Goal: Task Accomplishment & Management: Use online tool/utility

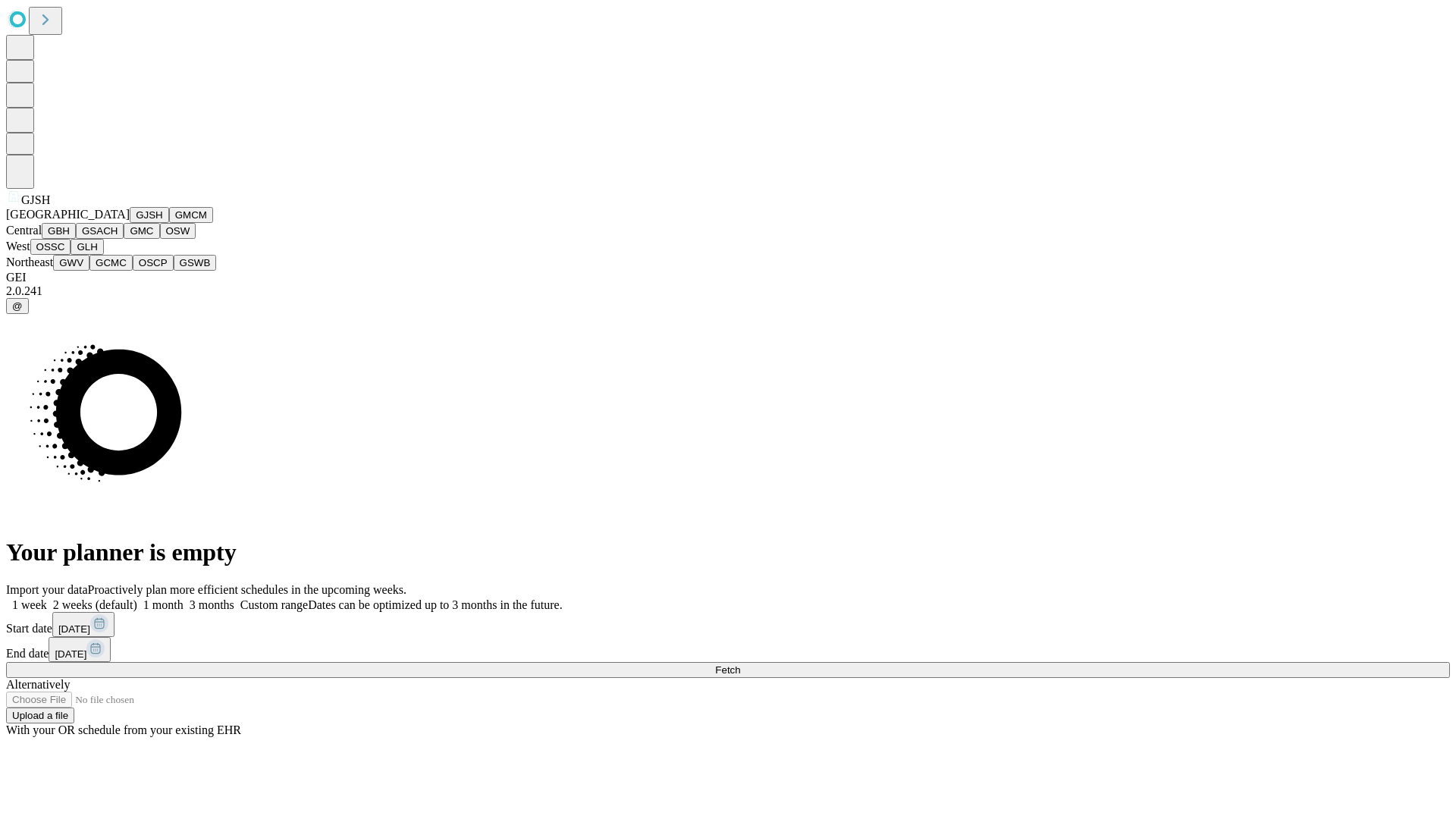
click at [130, 223] on button "GJSH" at bounding box center [149, 215] width 40 height 16
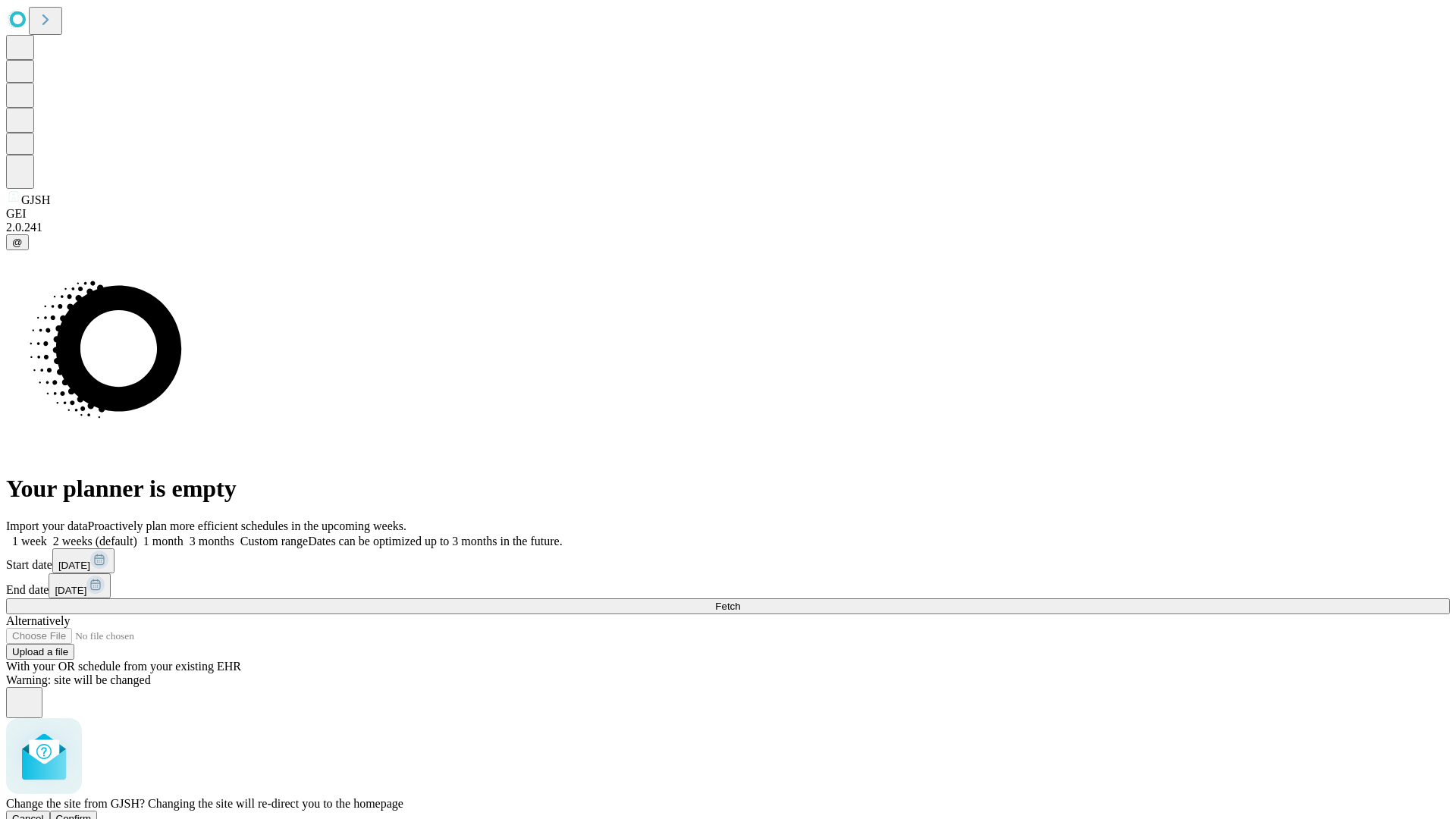
click at [91, 813] on span "Confirm" at bounding box center [74, 818] width 36 height 11
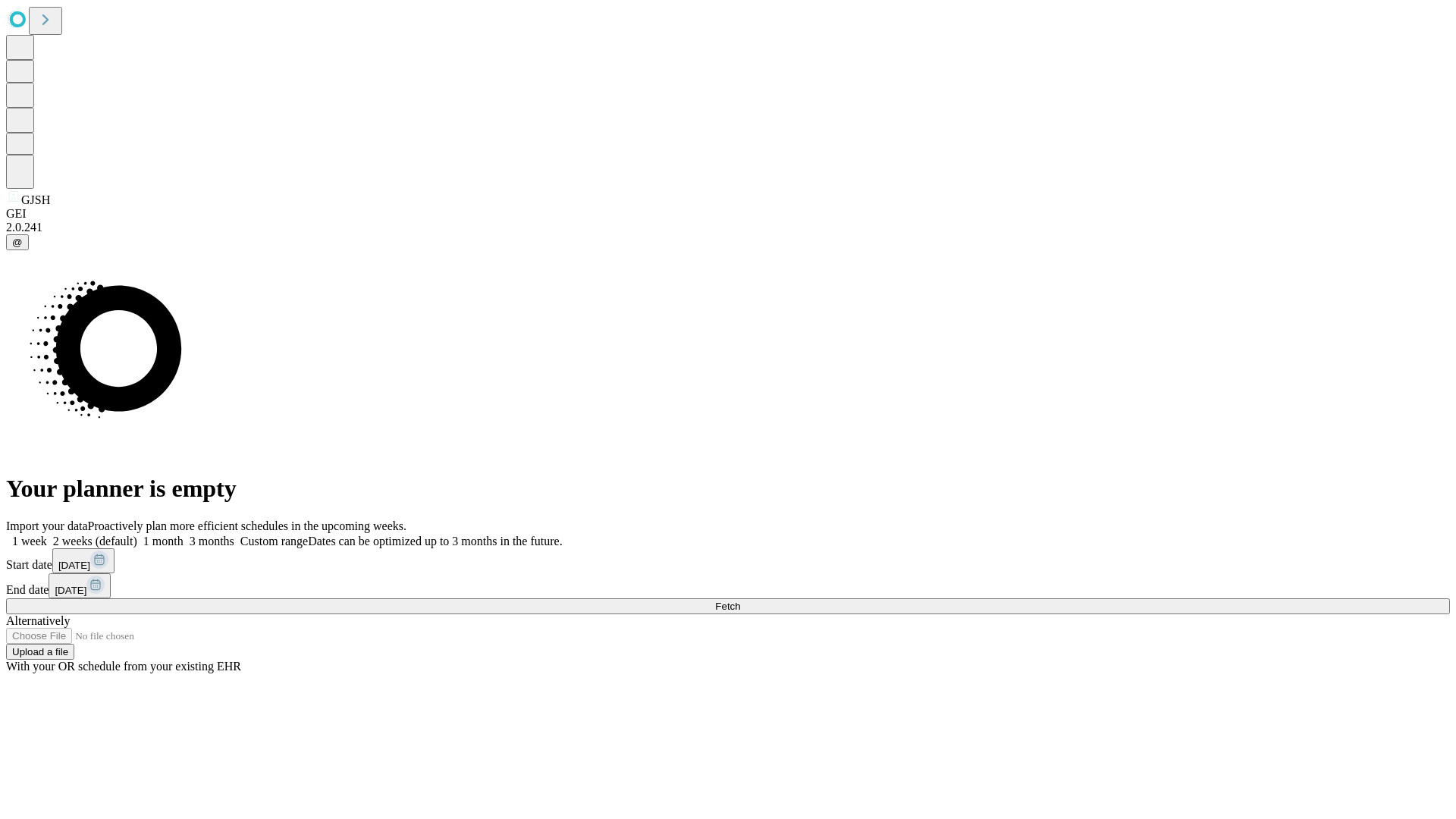
click at [184, 535] on label "1 month" at bounding box center [160, 541] width 46 height 13
click at [740, 600] on span "Fetch" at bounding box center [728, 606] width 25 height 11
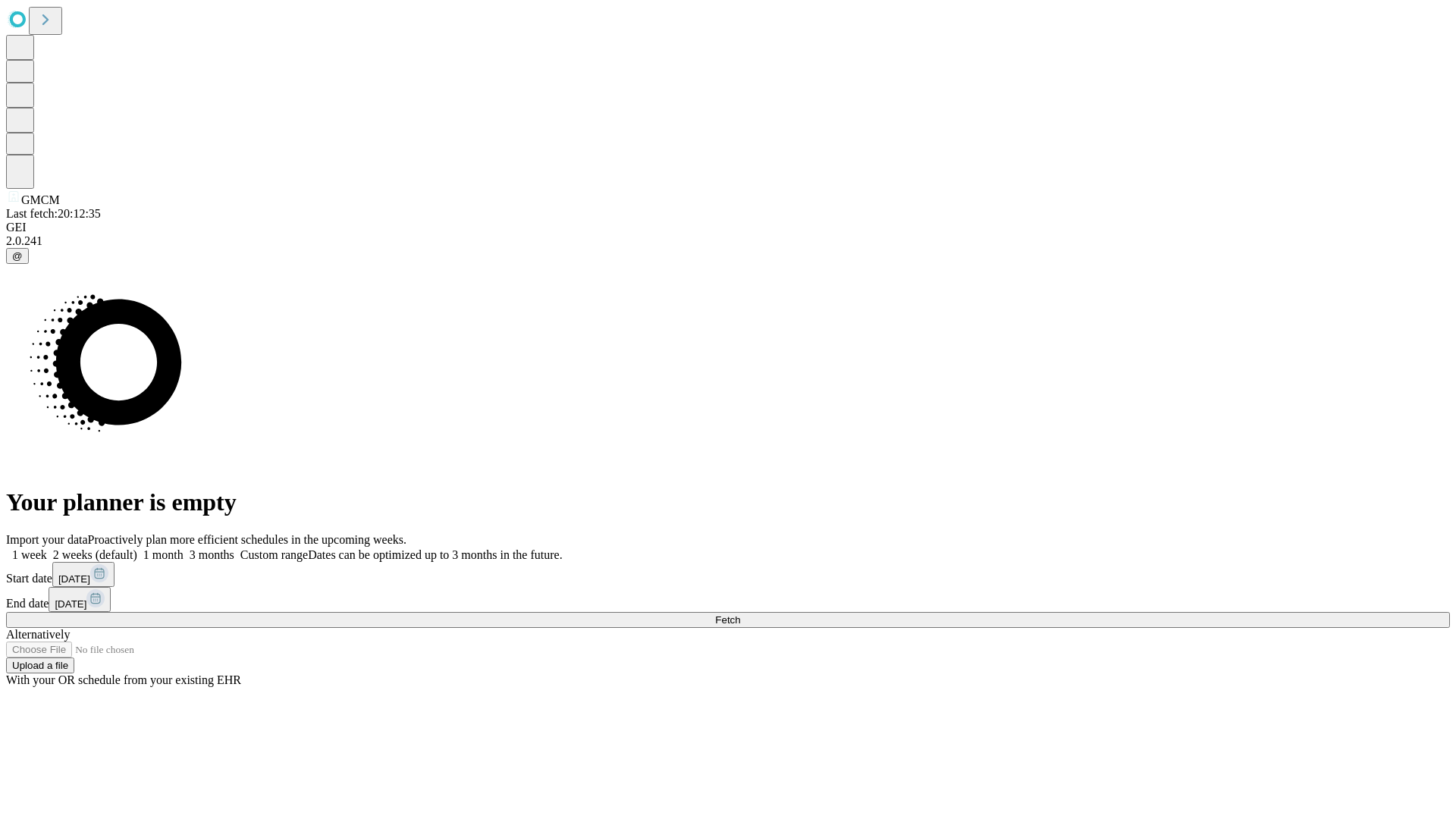
click at [740, 614] on span "Fetch" at bounding box center [728, 619] width 25 height 11
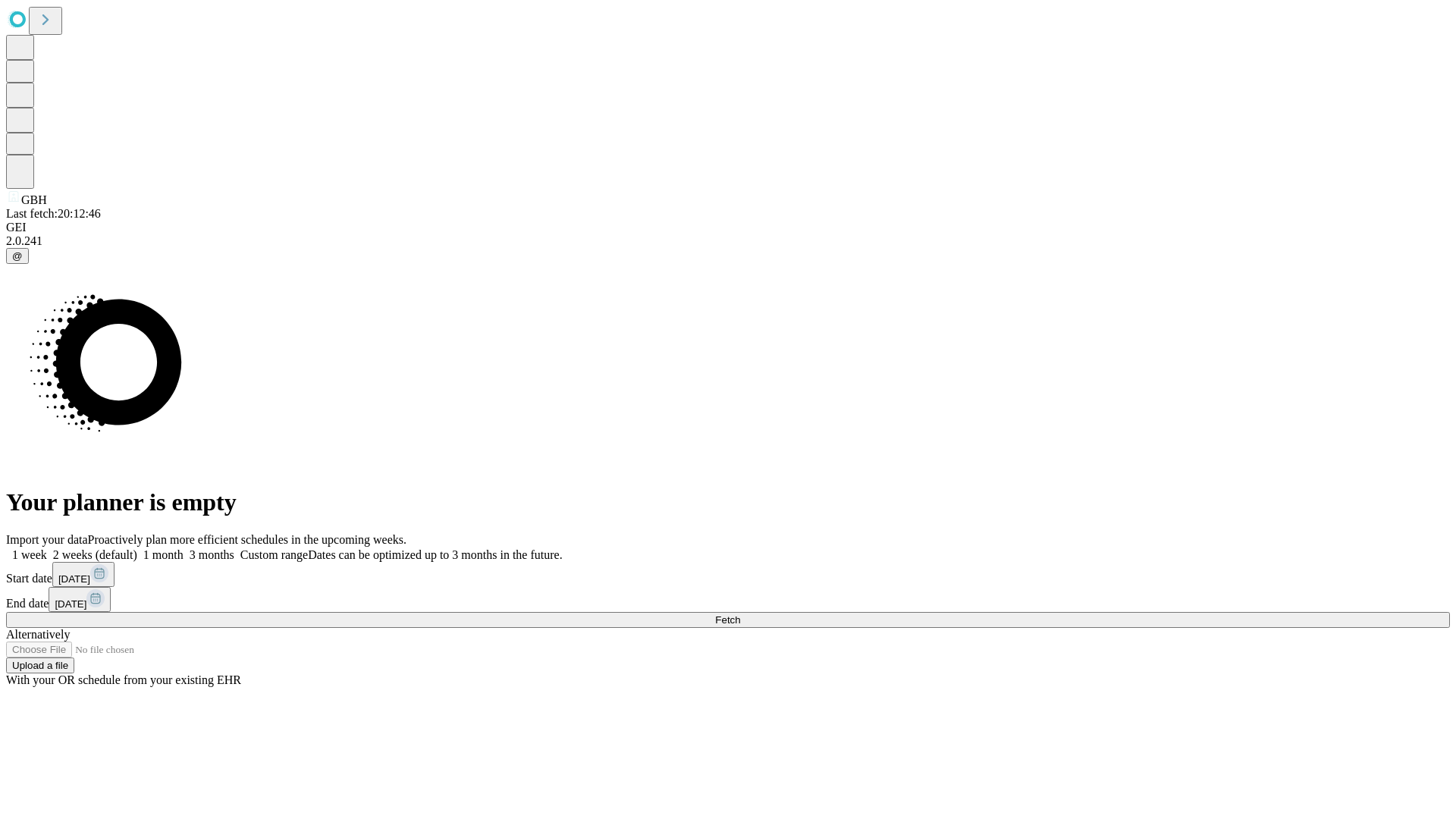
click at [740, 614] on span "Fetch" at bounding box center [728, 619] width 25 height 11
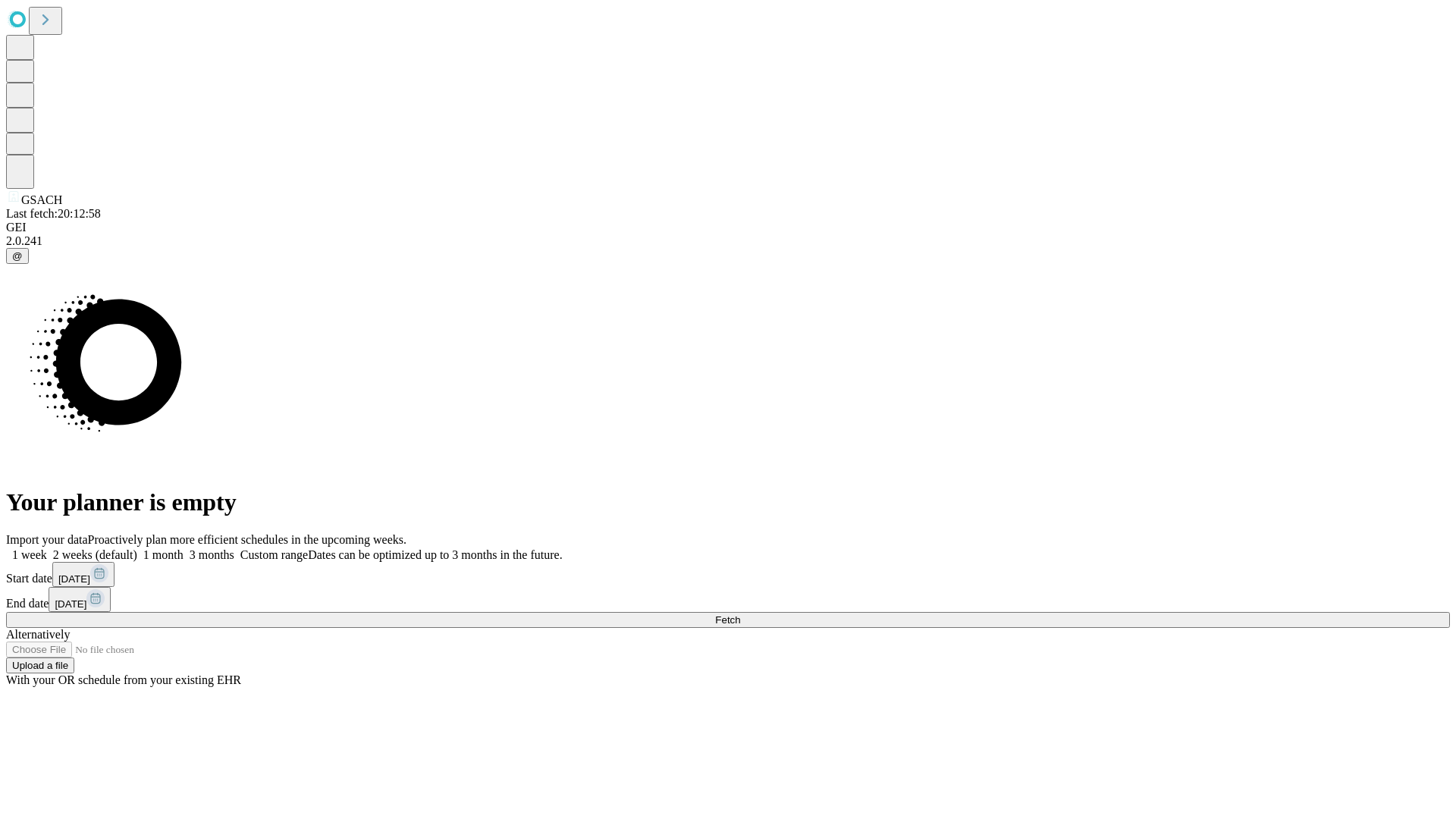
click at [740, 614] on span "Fetch" at bounding box center [728, 619] width 25 height 11
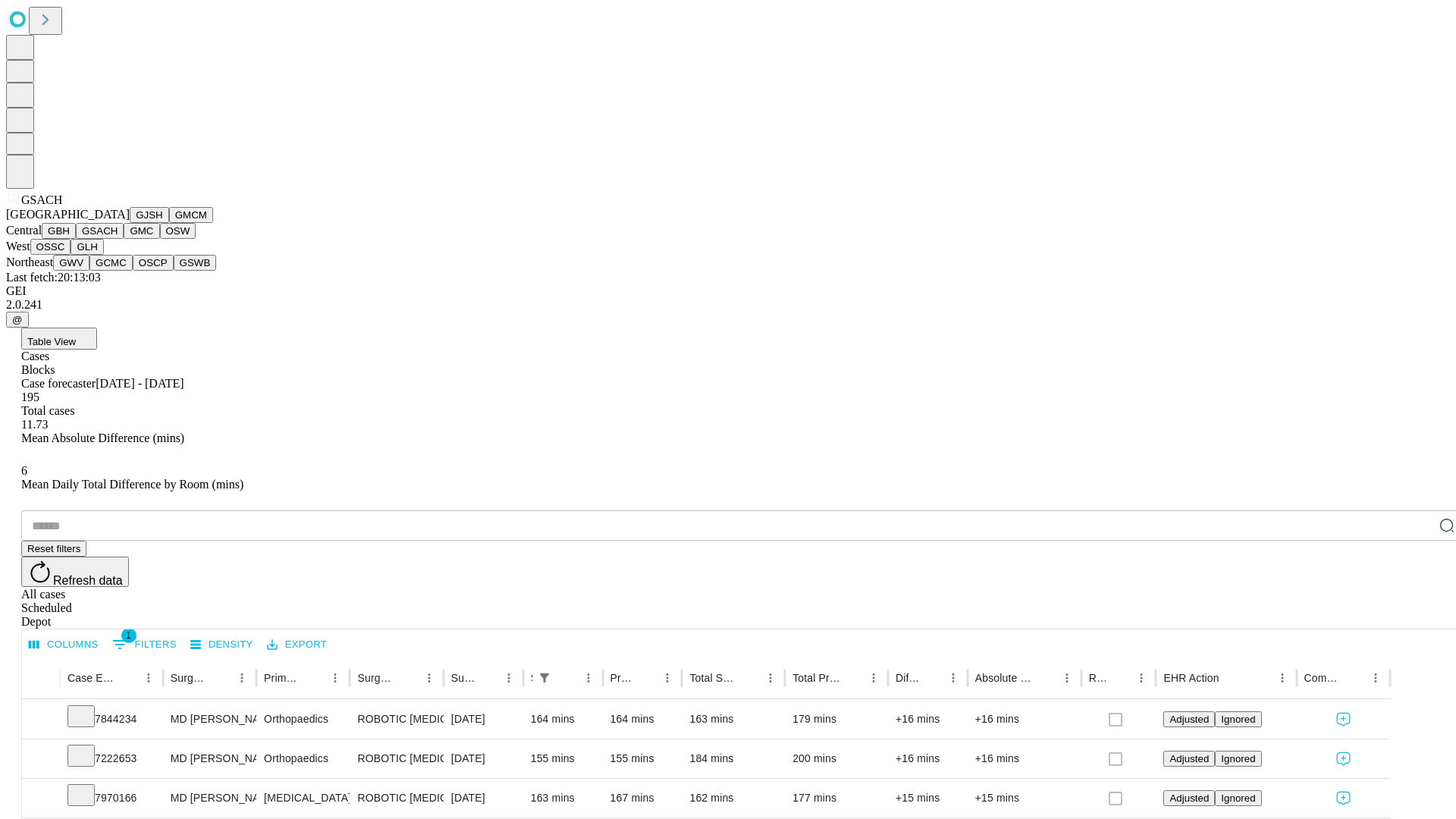
click at [123, 239] on button "GMC" at bounding box center [141, 231] width 36 height 16
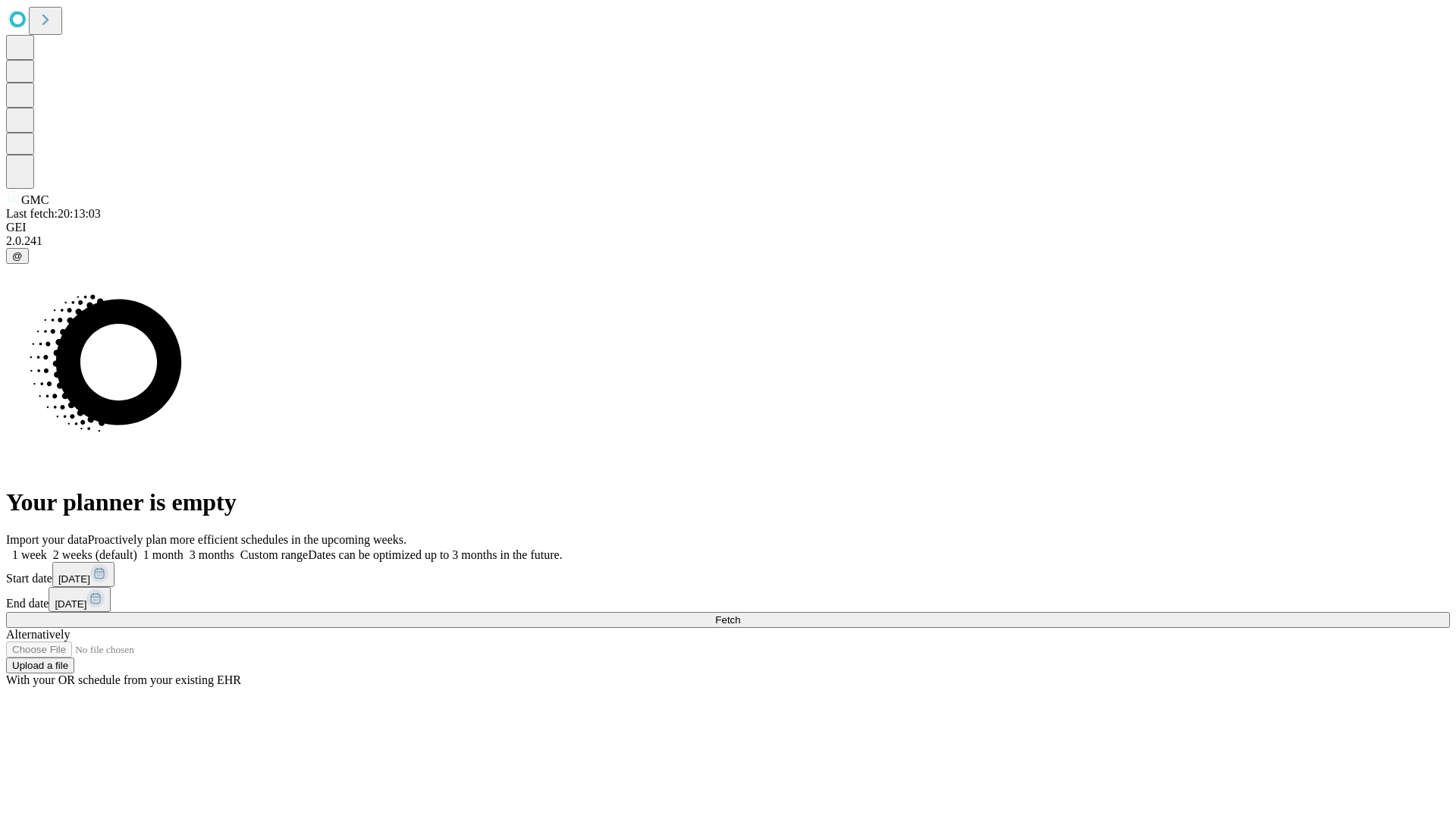
click at [184, 549] on label "1 month" at bounding box center [160, 555] width 46 height 13
click at [740, 614] on span "Fetch" at bounding box center [728, 619] width 25 height 11
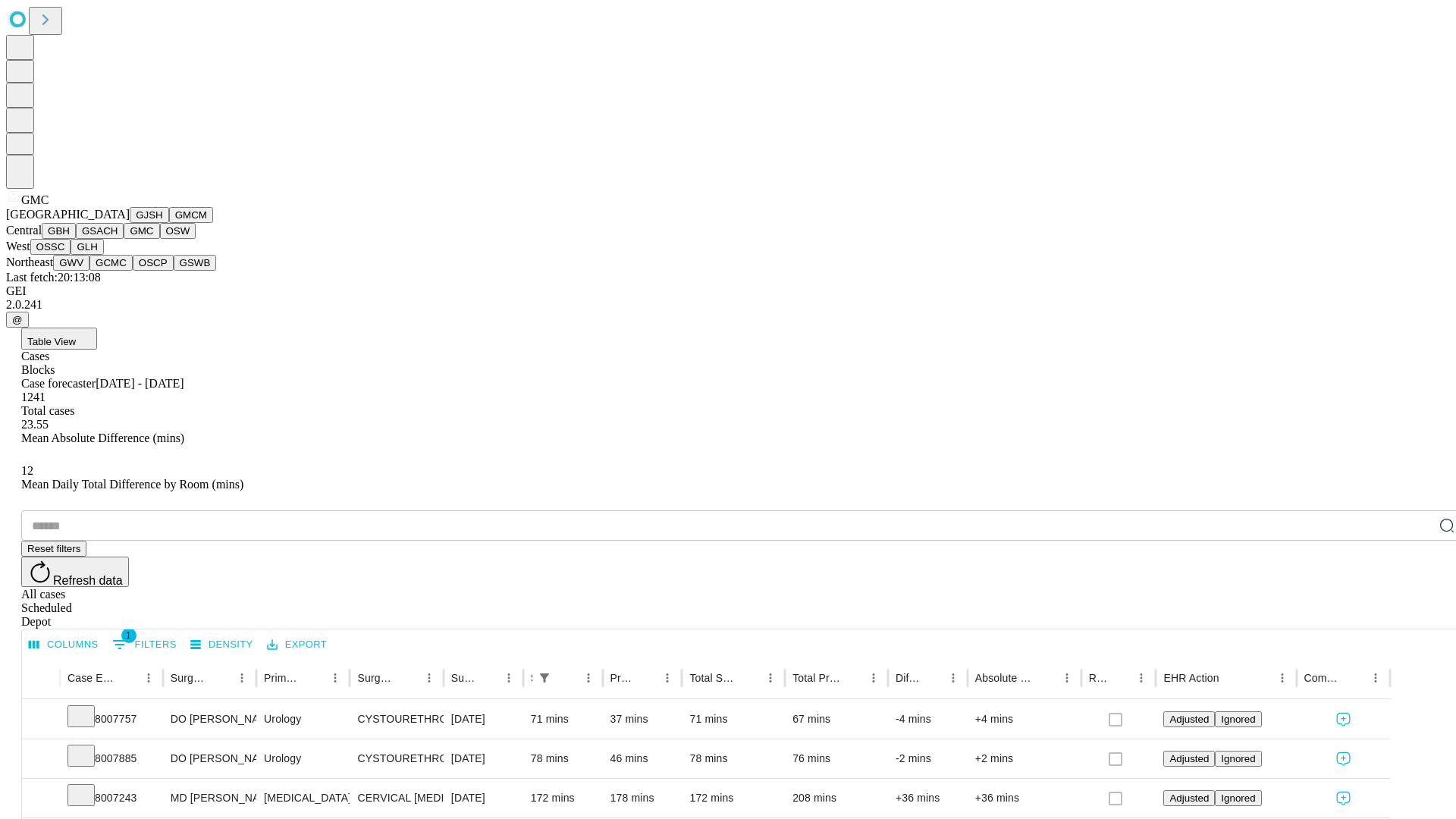
click at [160, 239] on button "OSW" at bounding box center [178, 231] width 37 height 16
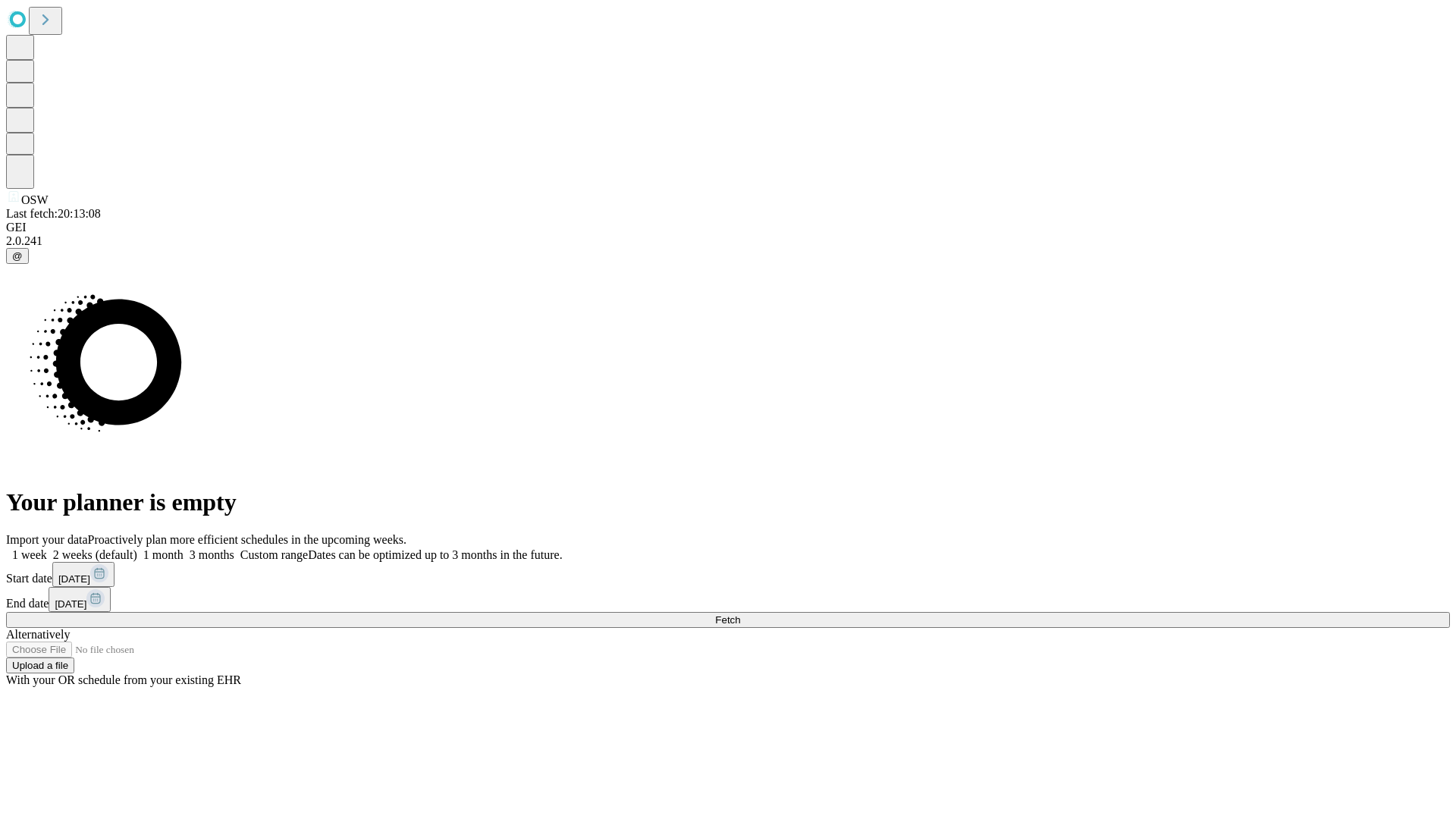
click at [184, 549] on label "1 month" at bounding box center [160, 555] width 46 height 13
click at [740, 614] on span "Fetch" at bounding box center [728, 619] width 25 height 11
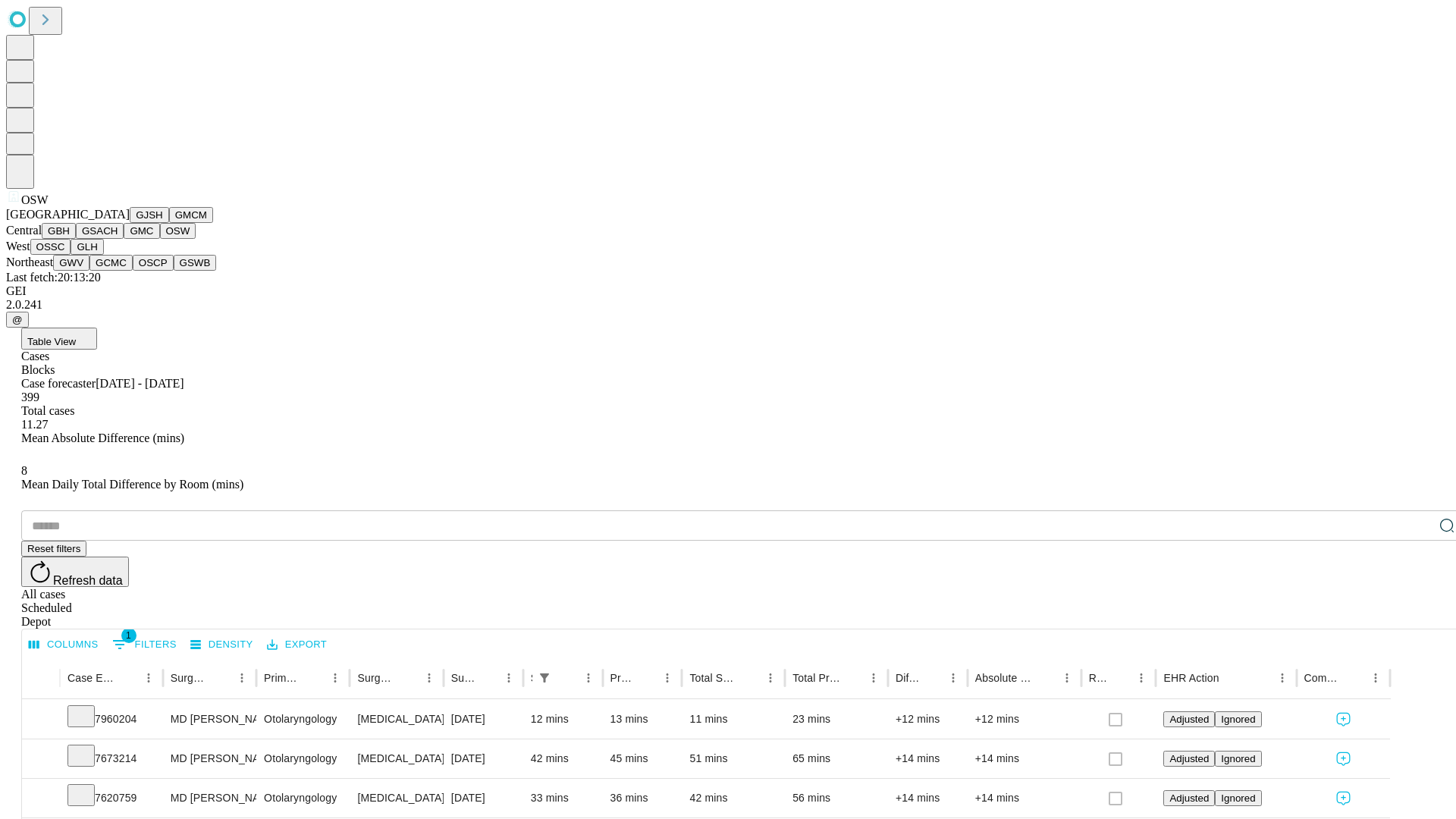
click at [72, 254] on button "OSSC" at bounding box center [51, 247] width 41 height 16
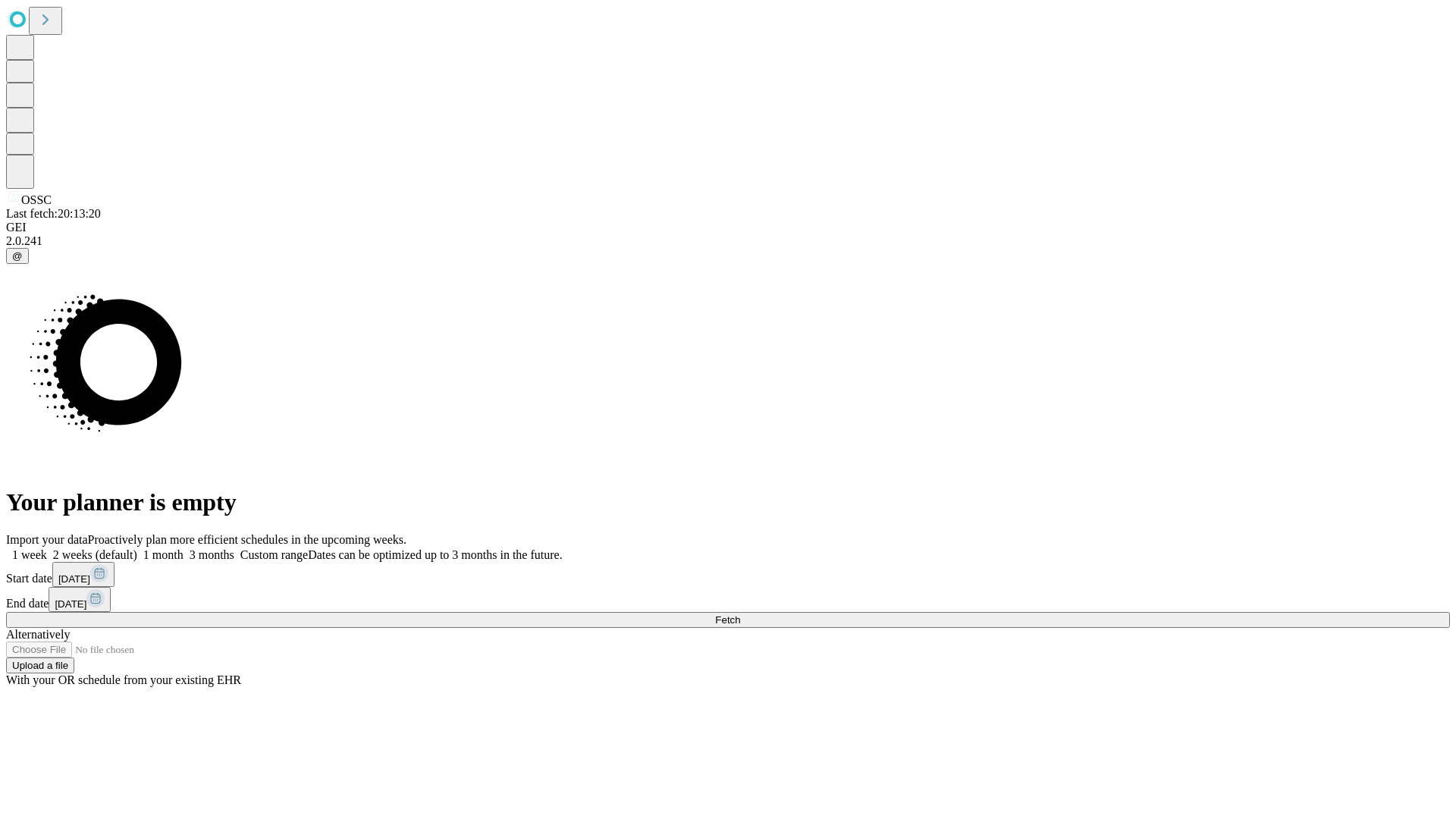
click at [184, 549] on label "1 month" at bounding box center [160, 555] width 46 height 13
click at [740, 614] on span "Fetch" at bounding box center [728, 619] width 25 height 11
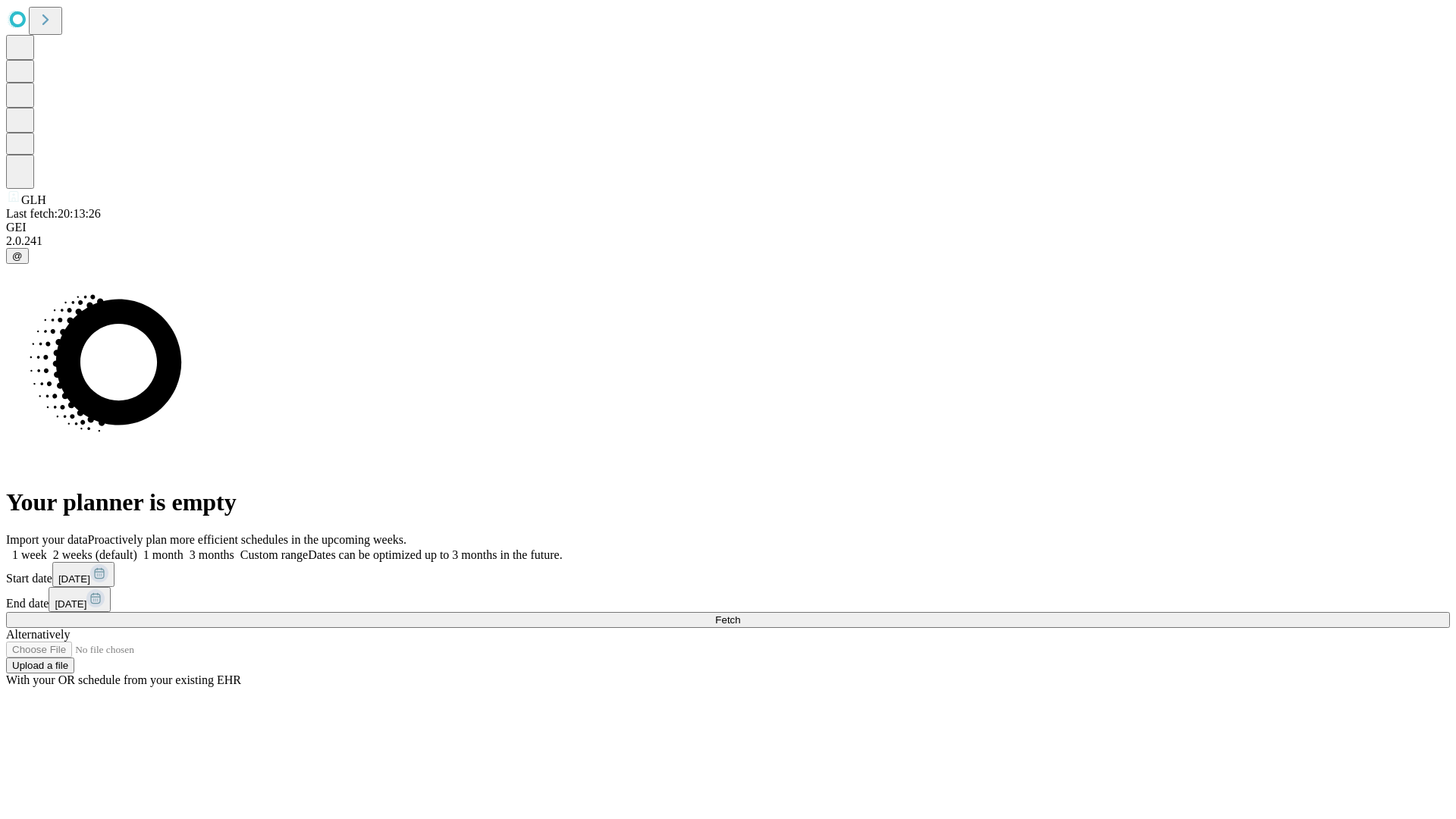
click at [184, 549] on label "1 month" at bounding box center [160, 555] width 46 height 13
click at [740, 614] on span "Fetch" at bounding box center [728, 619] width 25 height 11
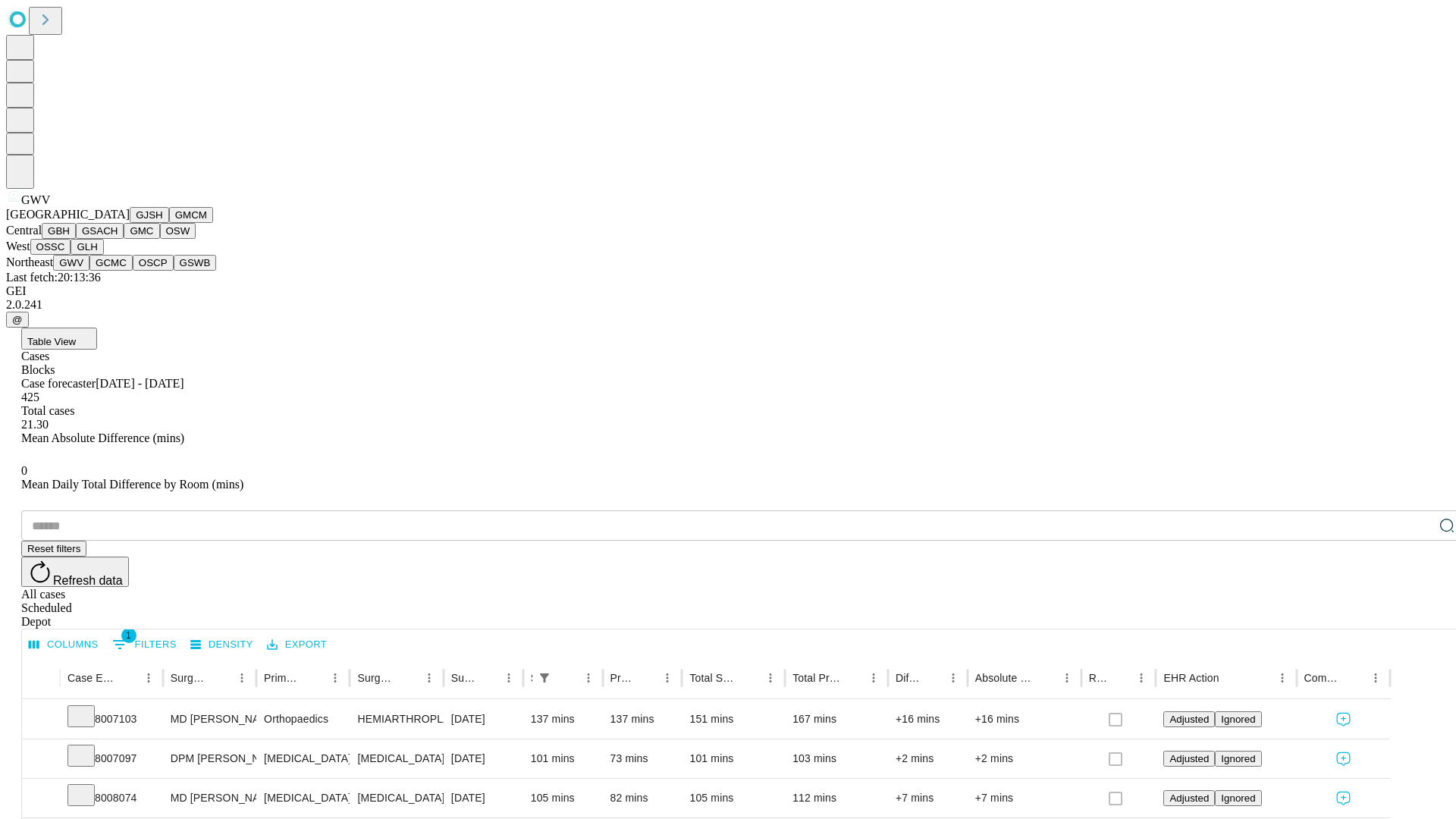
click at [117, 270] on button "GCMC" at bounding box center [110, 262] width 43 height 16
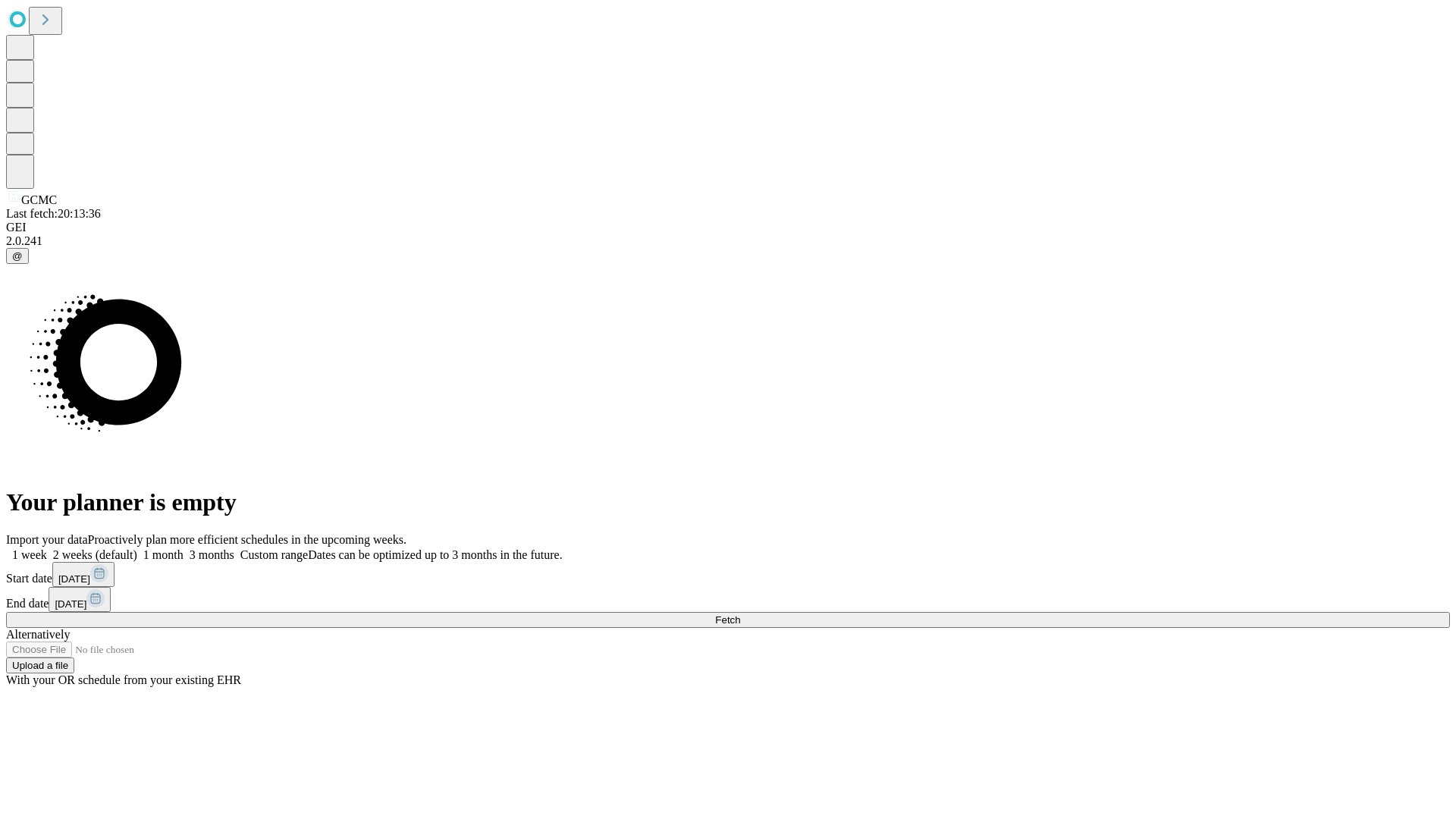
click at [184, 549] on label "1 month" at bounding box center [160, 555] width 46 height 13
click at [740, 614] on span "Fetch" at bounding box center [728, 619] width 25 height 11
